Goal: Task Accomplishment & Management: Complete application form

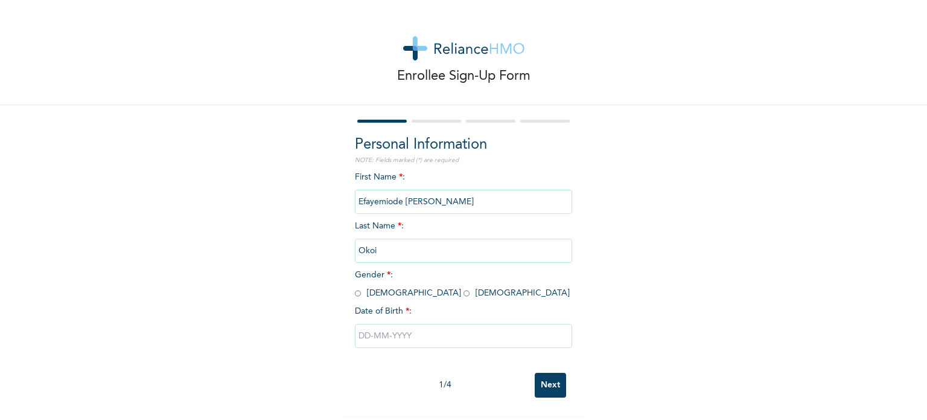
click at [355, 294] on input "radio" at bounding box center [358, 292] width 6 height 11
radio input "true"
click at [368, 339] on input "text" at bounding box center [463, 336] width 217 height 24
select select "9"
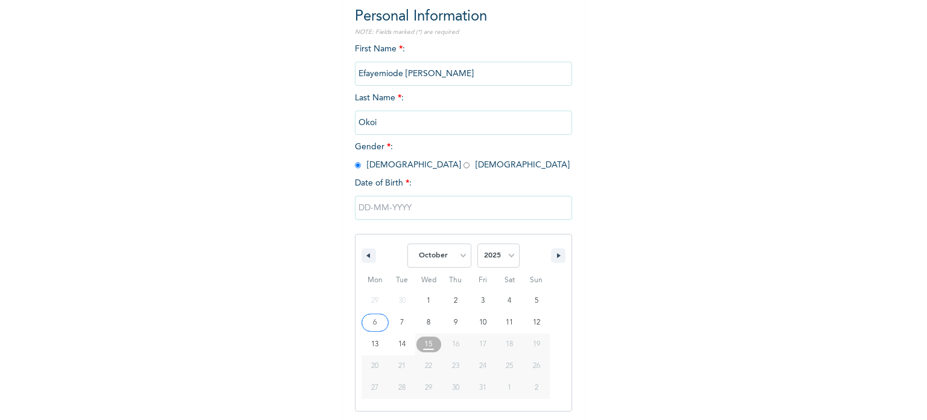
scroll to position [129, 0]
click at [505, 263] on select "2025 2024 2023 2022 2021 2020 2019 2018 2017 2016 2015 2014 2013 2012 2011 2010…" at bounding box center [498, 255] width 42 height 24
select select "1997"
click at [477, 243] on select "2025 2024 2023 2022 2021 2020 2019 2018 2017 2016 2015 2014 2013 2012 2011 2010…" at bounding box center [498, 255] width 42 height 24
click at [453, 261] on select "January February March April May June July August September October November De…" at bounding box center [439, 255] width 64 height 24
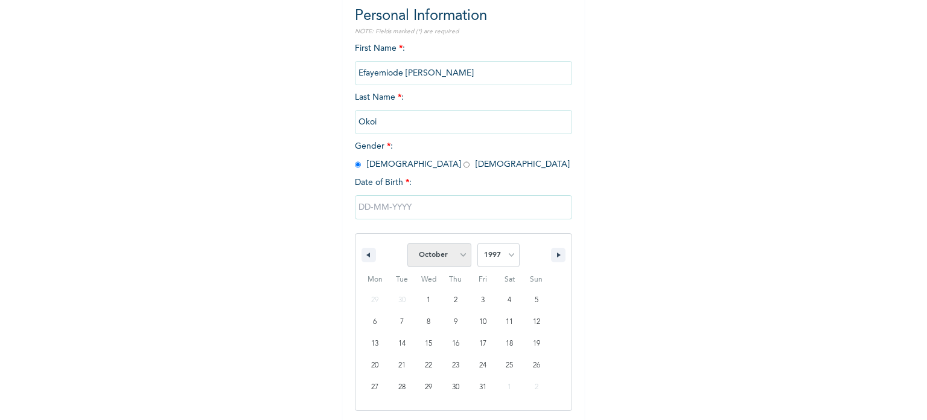
select select "0"
click at [407, 243] on select "January February March April May June July August September October November De…" at bounding box center [439, 255] width 64 height 24
type input "[DATE]"
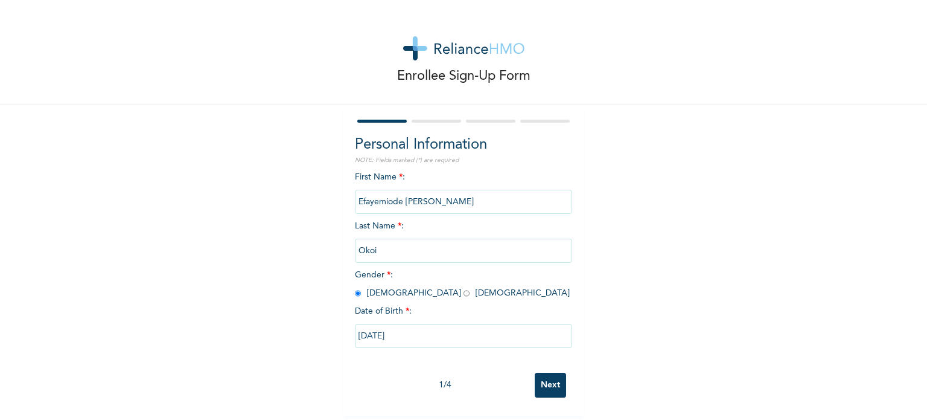
click at [553, 384] on input "Next" at bounding box center [550, 384] width 31 height 25
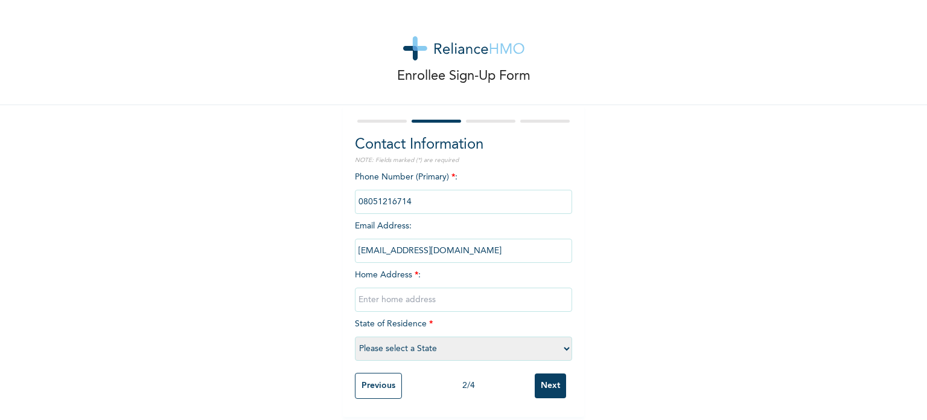
click at [427, 293] on input "text" at bounding box center [463, 299] width 217 height 24
click at [563, 342] on select "Please select a State [PERSON_NAME] (FCT) [PERSON_NAME] Ibom [GEOGRAPHIC_DATA] …" at bounding box center [463, 348] width 217 height 24
select select "33"
click at [355, 336] on select "Please select a State [PERSON_NAME] (FCT) [PERSON_NAME] Ibom [GEOGRAPHIC_DATA] …" at bounding box center [463, 348] width 217 height 24
click at [447, 298] on input "text" at bounding box center [463, 299] width 217 height 24
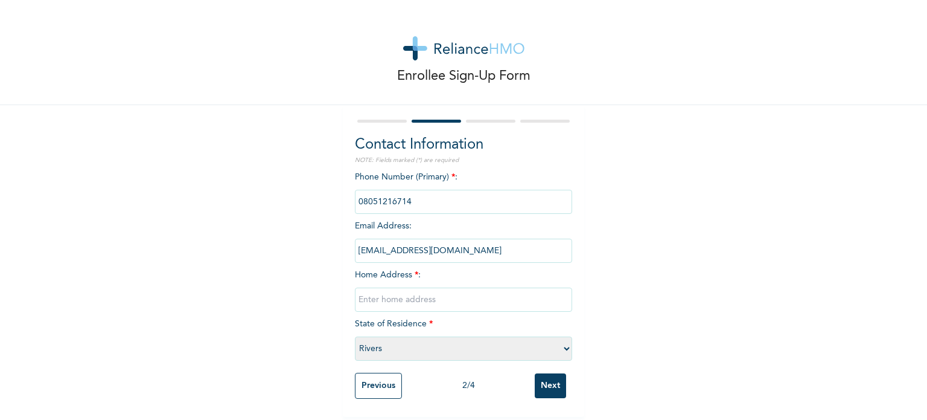
type input "[STREET_ADDRESS]"
click at [540, 376] on input "Next" at bounding box center [550, 385] width 31 height 25
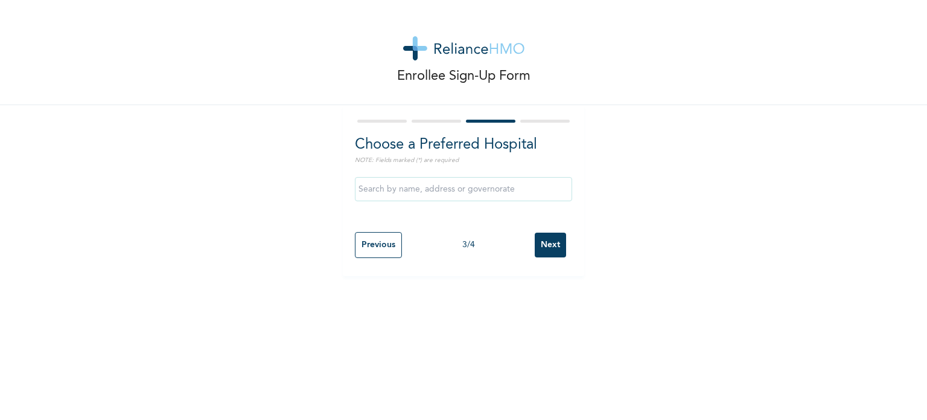
click at [477, 196] on input "text" at bounding box center [463, 189] width 217 height 24
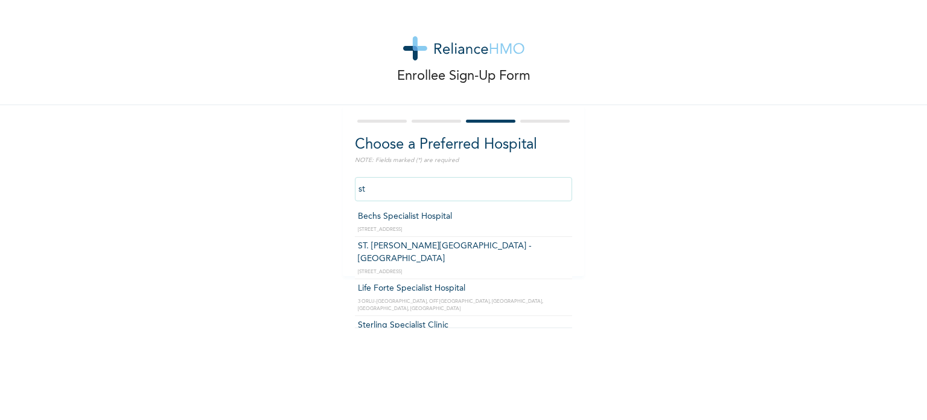
type input "ST. [PERSON_NAME][GEOGRAPHIC_DATA] -[GEOGRAPHIC_DATA]"
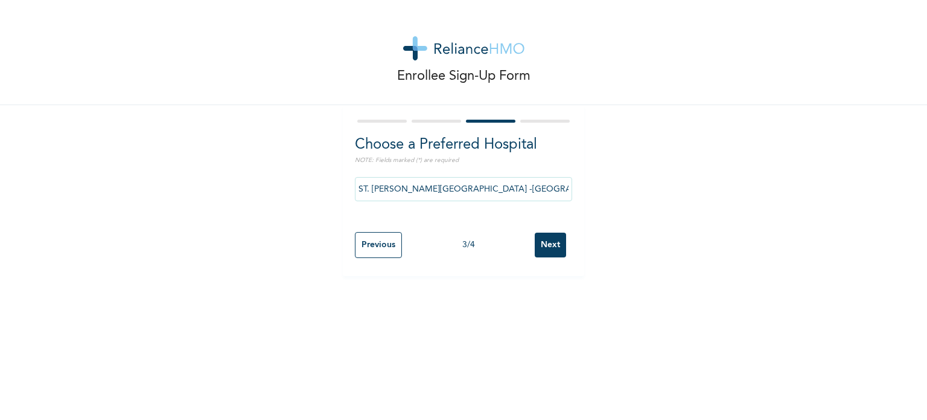
click at [546, 243] on input "Next" at bounding box center [550, 244] width 31 height 25
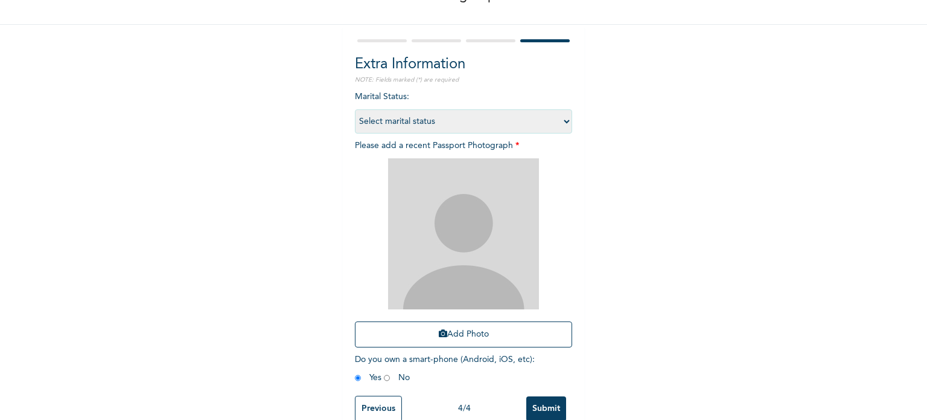
scroll to position [109, 0]
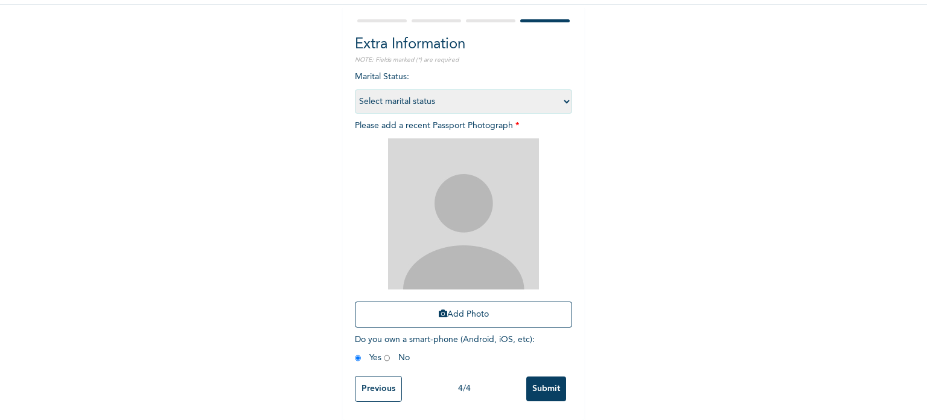
click at [561, 91] on select "Select marital status [DEMOGRAPHIC_DATA] Married [DEMOGRAPHIC_DATA] Widow/[DEMO…" at bounding box center [463, 101] width 217 height 24
select select "1"
click at [355, 89] on select "Select marital status [DEMOGRAPHIC_DATA] Married [DEMOGRAPHIC_DATA] Widow/[DEMO…" at bounding box center [463, 101] width 217 height 24
click at [456, 303] on button "Add Photo" at bounding box center [463, 314] width 217 height 26
click at [219, 190] on div "Enrollee Sign-Up Form Extra Information NOTE: Fields marked (*) are required Ma…" at bounding box center [463, 160] width 927 height 520
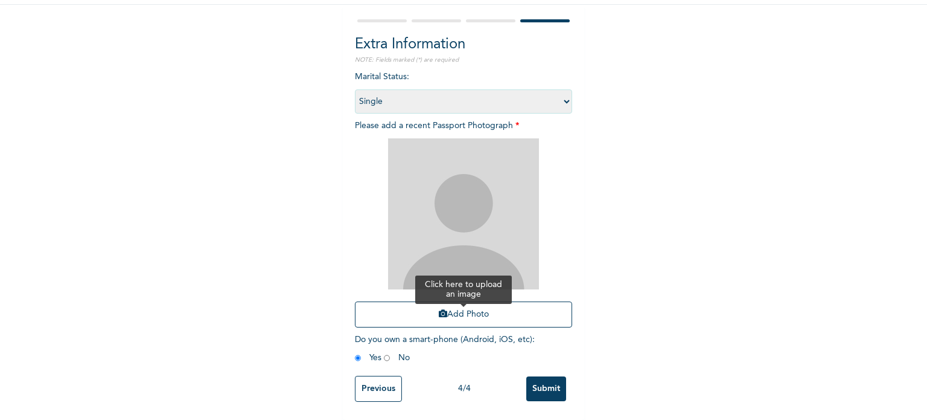
click at [425, 302] on button "Add Photo" at bounding box center [463, 314] width 217 height 26
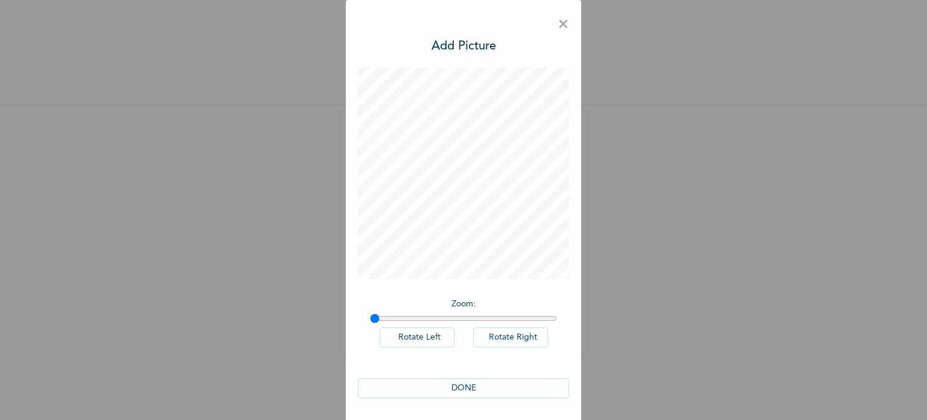
scroll to position [0, 0]
click at [450, 388] on button "DONE" at bounding box center [463, 388] width 211 height 20
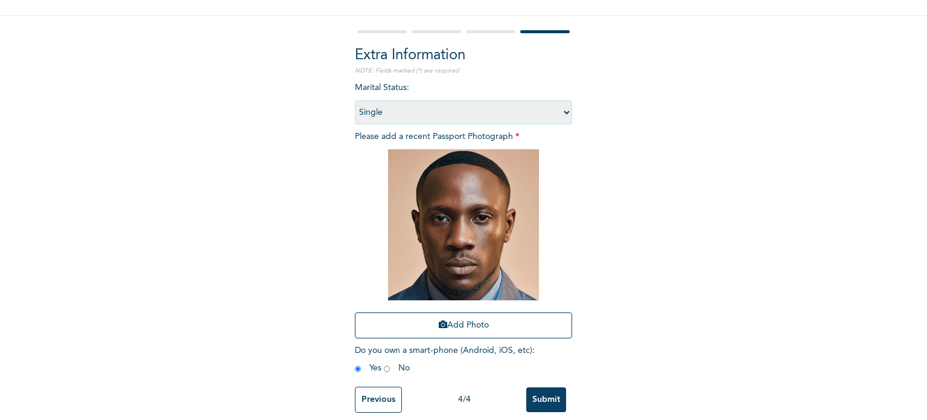
scroll to position [109, 0]
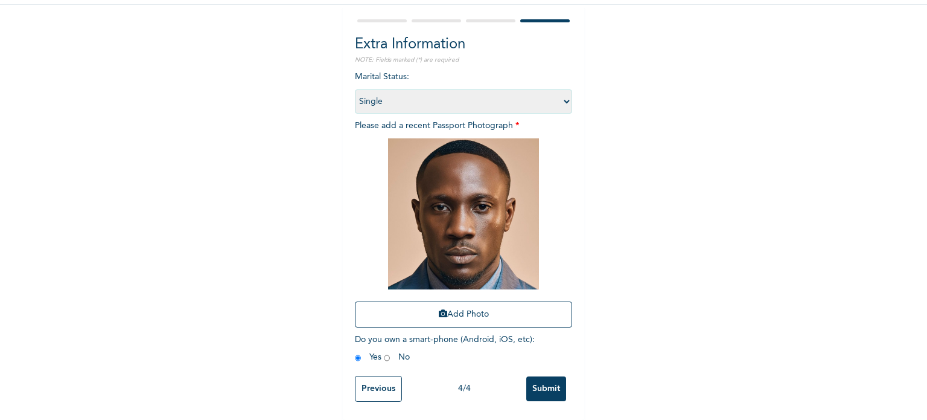
click at [544, 389] on input "Submit" at bounding box center [546, 388] width 40 height 25
